Goal: Transaction & Acquisition: Purchase product/service

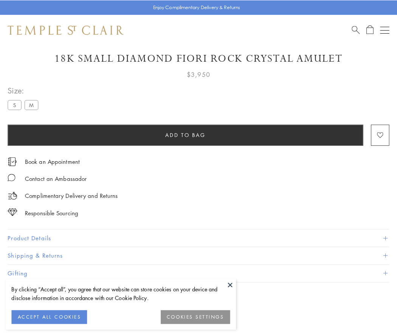
scroll to position [45, 0]
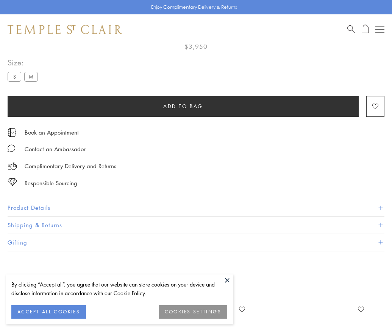
click at [183, 106] on span "Add to bag" at bounding box center [183, 106] width 40 height 8
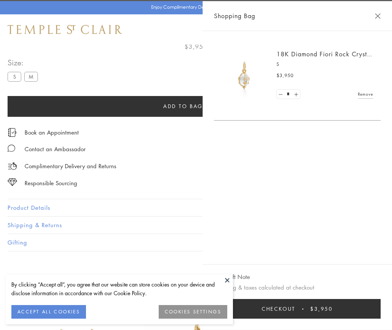
click at [380, 315] on button "Checkout $3,950" at bounding box center [297, 309] width 166 height 20
